Goal: Information Seeking & Learning: Learn about a topic

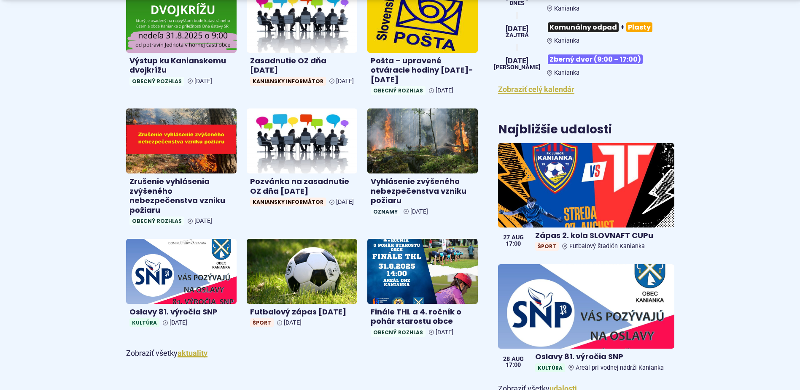
scroll to position [422, 0]
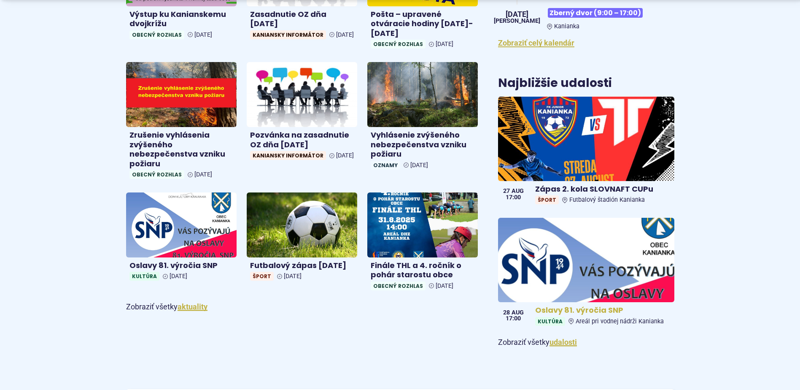
click at [561, 290] on img at bounding box center [586, 259] width 202 height 97
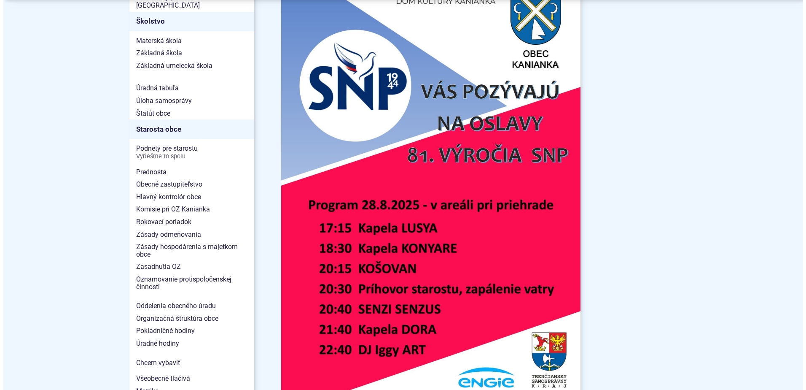
scroll to position [506, 0]
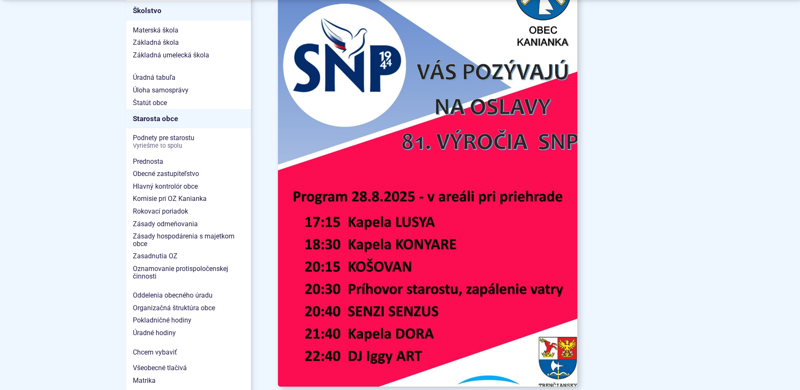
click at [444, 242] on img at bounding box center [427, 174] width 329 height 466
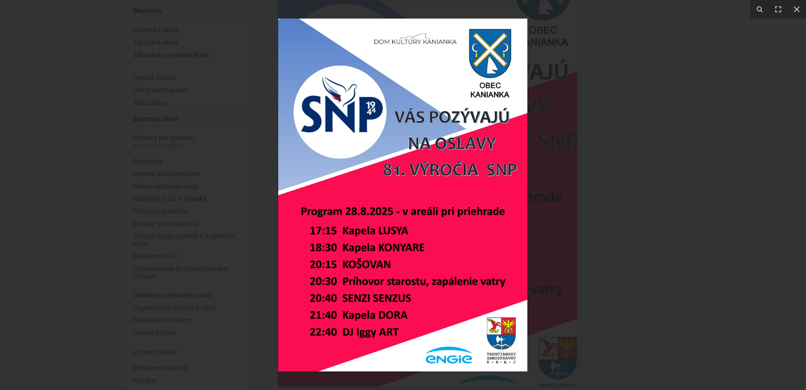
click at [444, 242] on img at bounding box center [402, 195] width 249 height 353
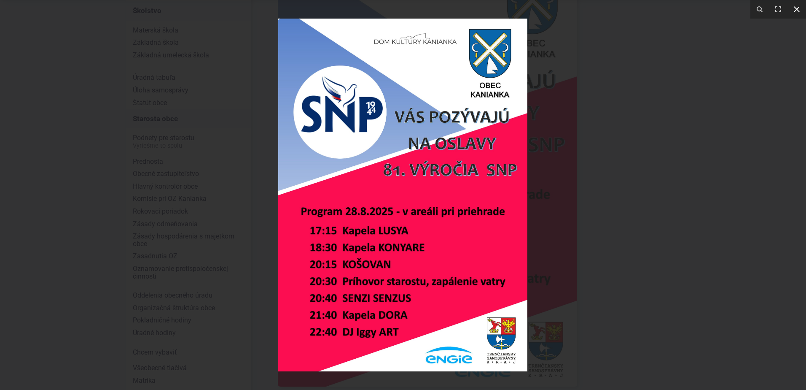
click at [800, 9] on div "1 / 1" at bounding box center [403, 195] width 806 height 390
click at [795, 11] on icon at bounding box center [797, 9] width 10 height 10
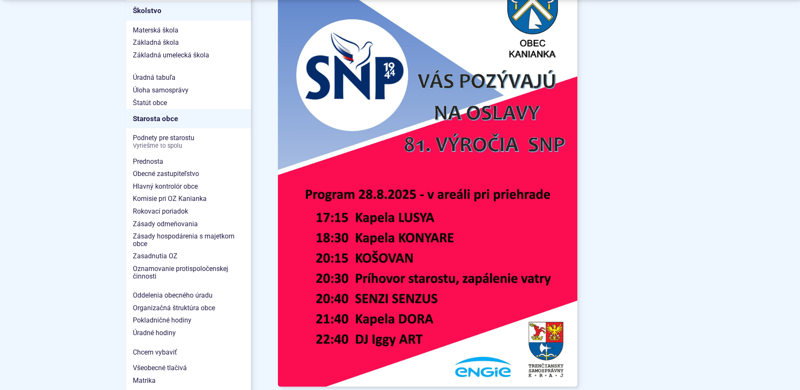
drag, startPoint x: 458, startPoint y: 164, endPoint x: 274, endPoint y: 180, distance: 185.0
click at [274, 180] on article "Dátum a Čas [DATE] 17:00 – [DATE] 01:00 Miesto Areál pri vodnej nádrži Kanianka…" at bounding box center [475, 75] width 423 height 748
click at [271, 167] on article "Dátum a Čas [DATE] 17:00 – [DATE] 01:00 Miesto Areál pri vodnej nádrži Kanianka…" at bounding box center [475, 75] width 423 height 748
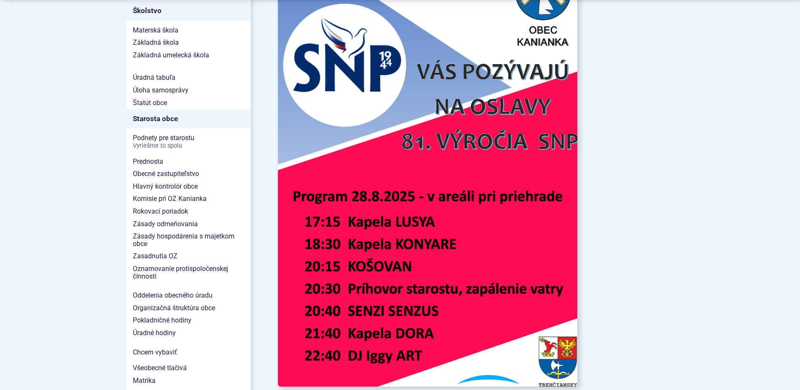
click at [339, 167] on img at bounding box center [427, 174] width 329 height 466
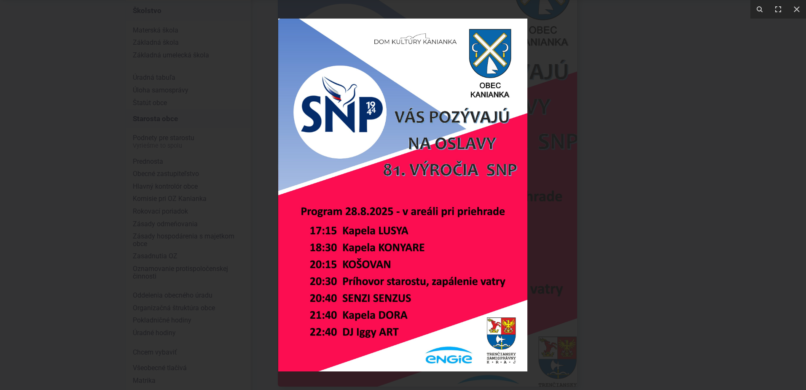
click at [339, 167] on img at bounding box center [402, 195] width 249 height 353
